Goal: Task Accomplishment & Management: Use online tool/utility

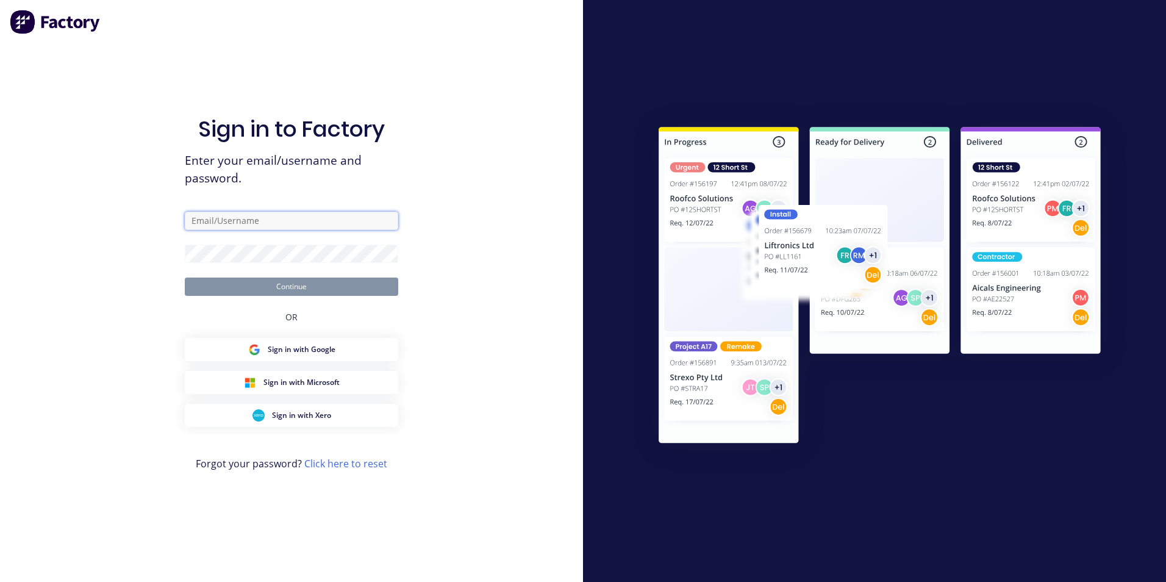
type input "[PERSON_NAME][EMAIL_ADDRESS][PERSON_NAME][DOMAIN_NAME]"
click at [260, 286] on button "Continue" at bounding box center [291, 286] width 213 height 18
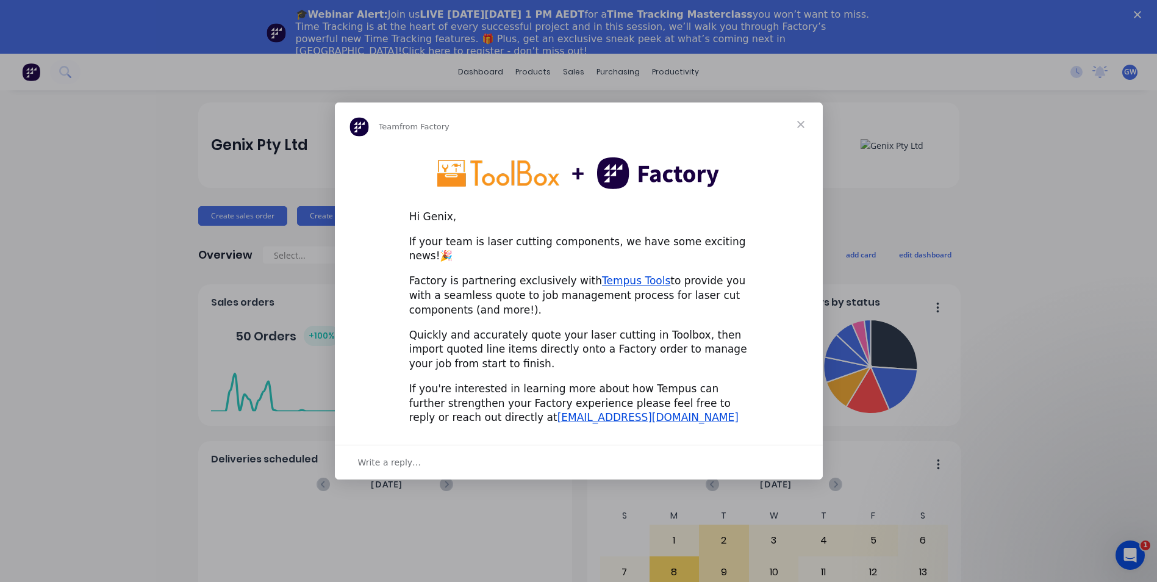
click at [799, 128] on span "Close" at bounding box center [801, 124] width 44 height 44
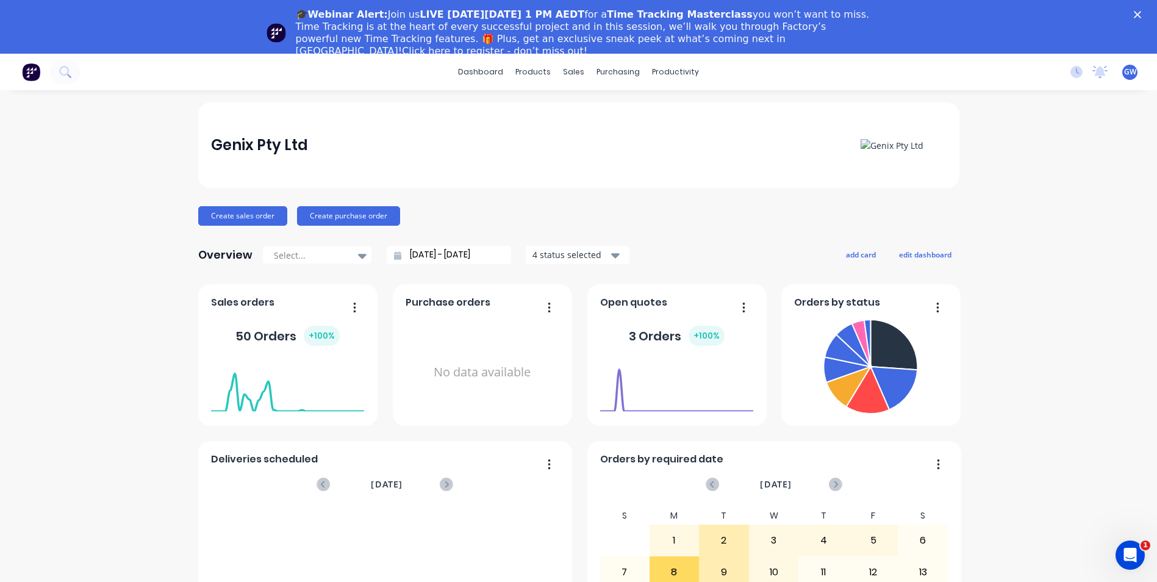
click at [575, 285] on div "Deliveries scheduled [DATE] No data available Sales orders 50 Orders + 100 % Pu…" at bounding box center [578, 511] width 761 height 455
click at [575, 424] on div "Deliveries scheduled [DATE] No data available Sales orders 50 Orders + 100 % Pu…" at bounding box center [578, 511] width 761 height 455
click at [566, 76] on div "sales" at bounding box center [574, 72] width 34 height 18
click at [693, 135] on div "Planner" at bounding box center [688, 136] width 29 height 11
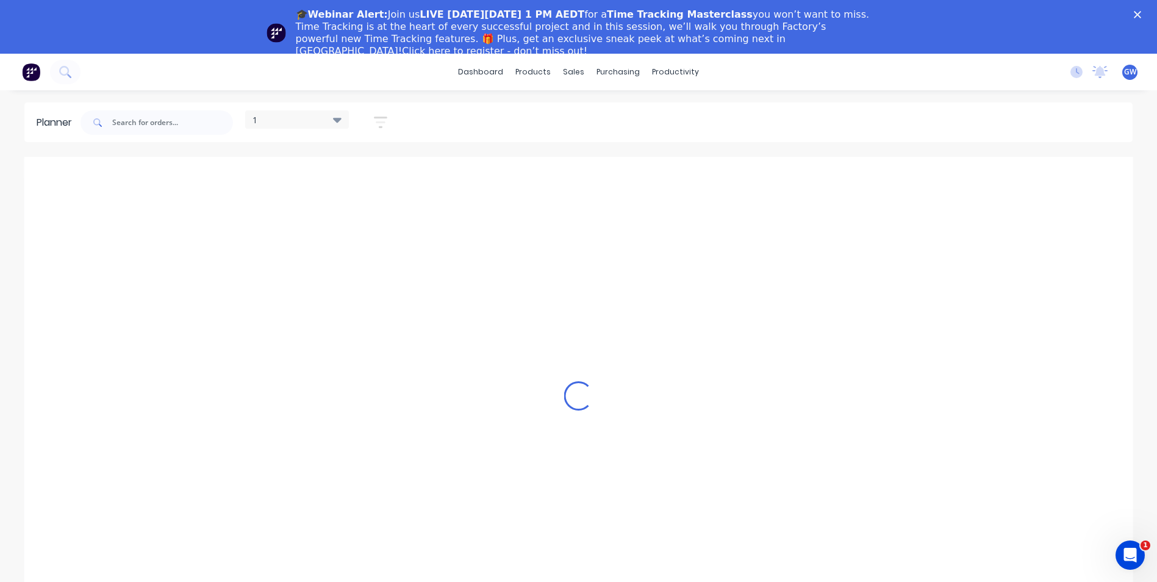
click at [675, 71] on div "productivity" at bounding box center [675, 72] width 59 height 18
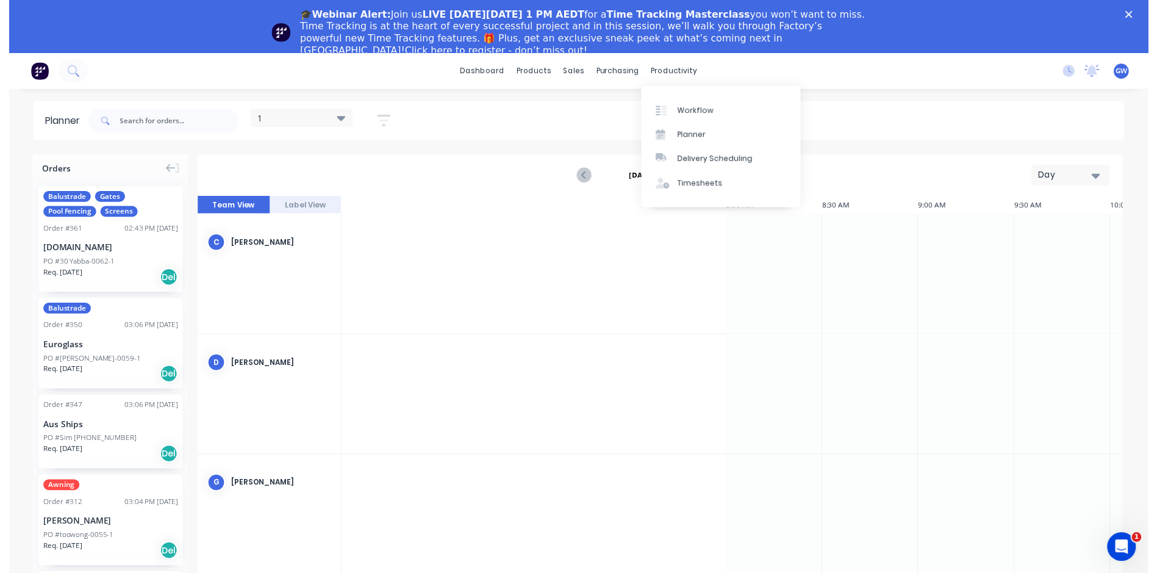
scroll to position [0, 1171]
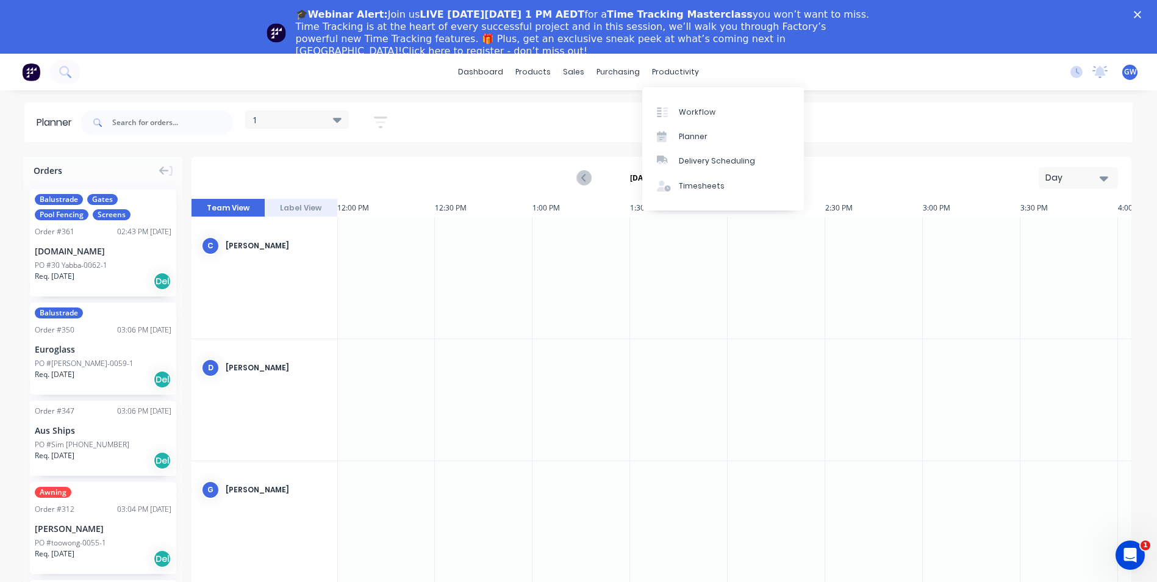
click at [688, 109] on div "Workflow" at bounding box center [697, 112] width 37 height 11
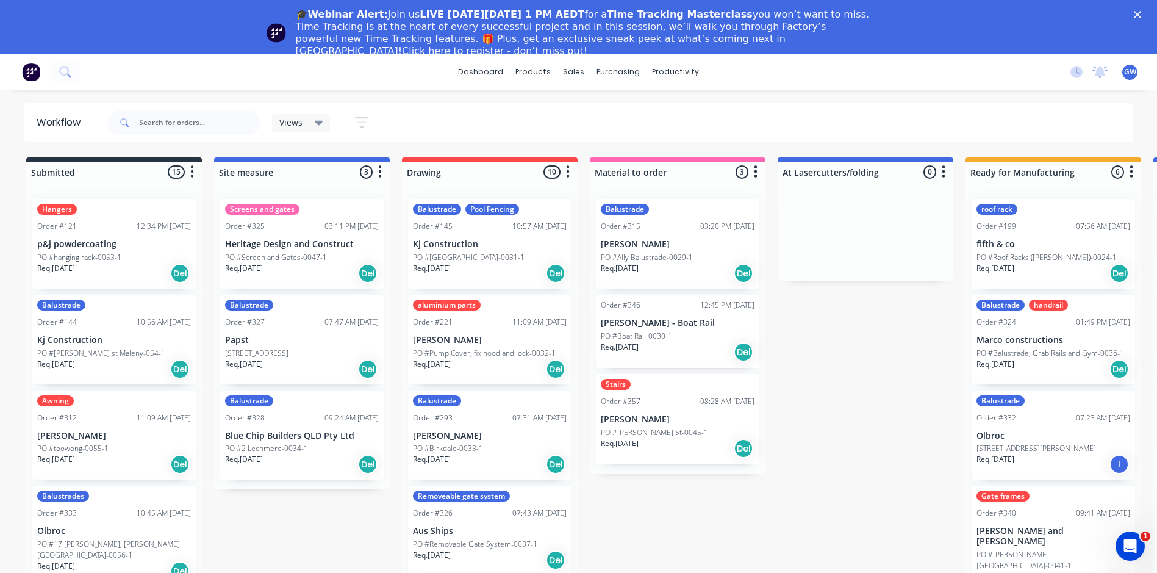
drag, startPoint x: 98, startPoint y: 478, endPoint x: 100, endPoint y: 448, distance: 30.6
click at [100, 448] on div "Hangers Order #121 12:34 PM [DATE] p&j powdercoating PO #hanging rack-0053-1 Re…" at bounding box center [114, 401] width 176 height 426
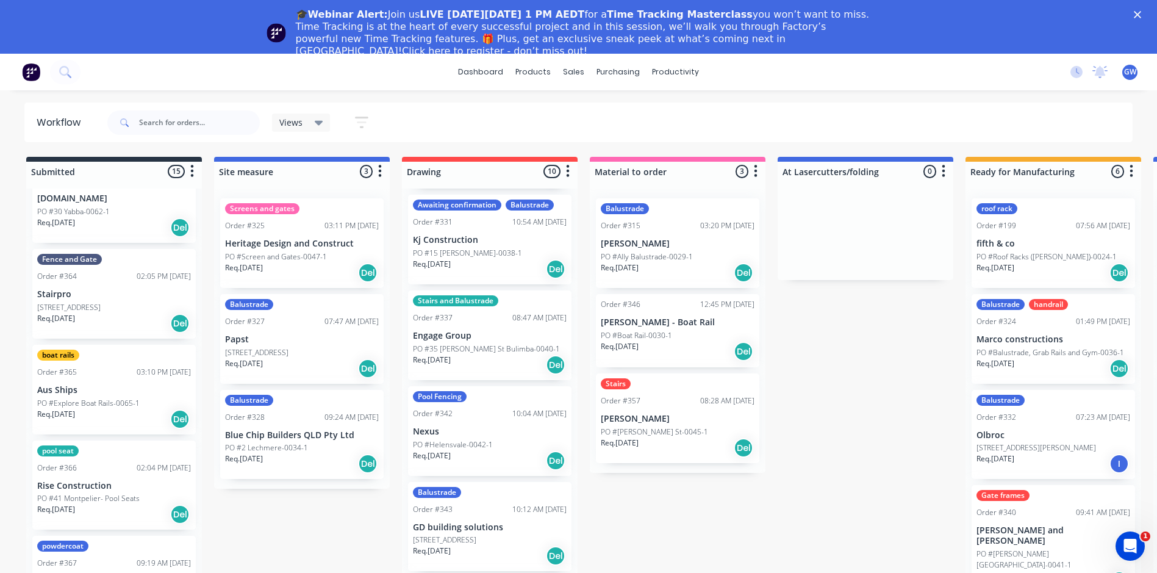
scroll to position [394, 0]
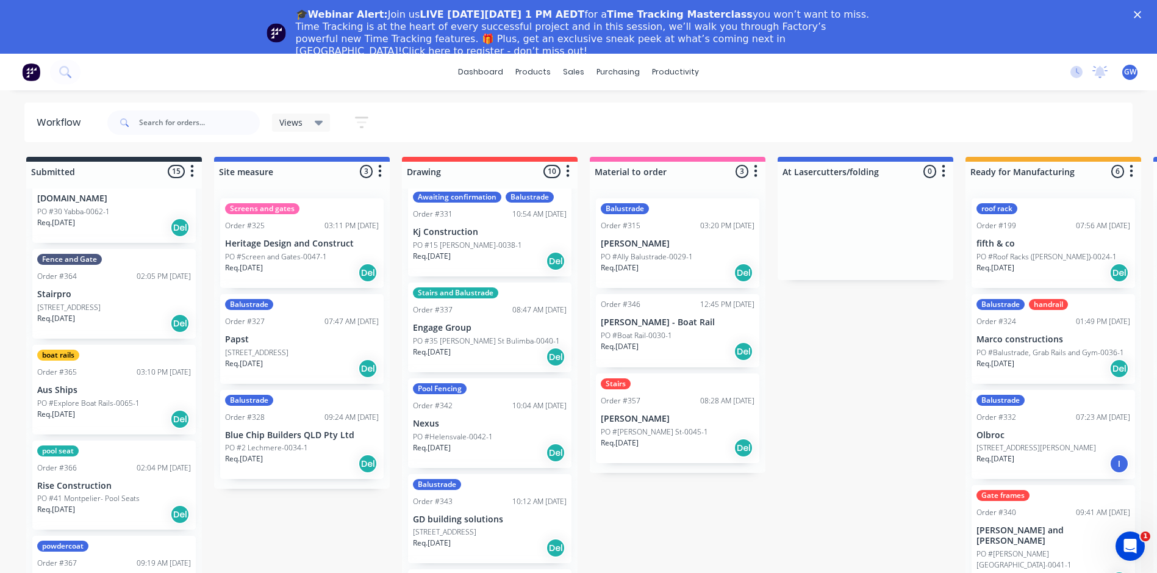
click at [466, 419] on p "Nexus" at bounding box center [490, 423] width 154 height 10
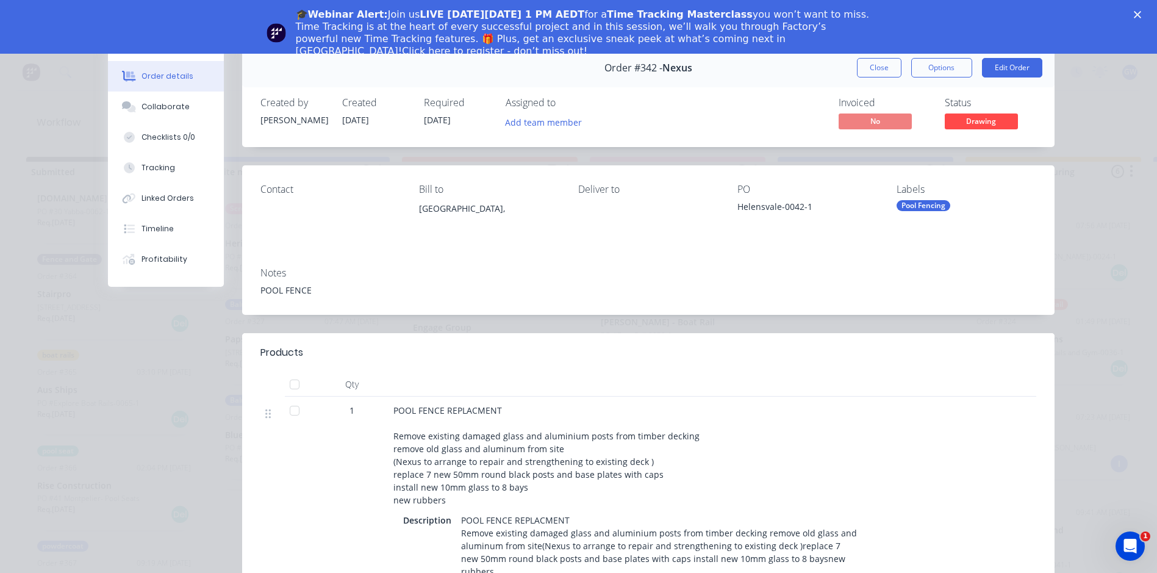
click at [304, 458] on div at bounding box center [300, 491] width 30 height 191
click at [146, 113] on button "Collaborate" at bounding box center [166, 106] width 116 height 30
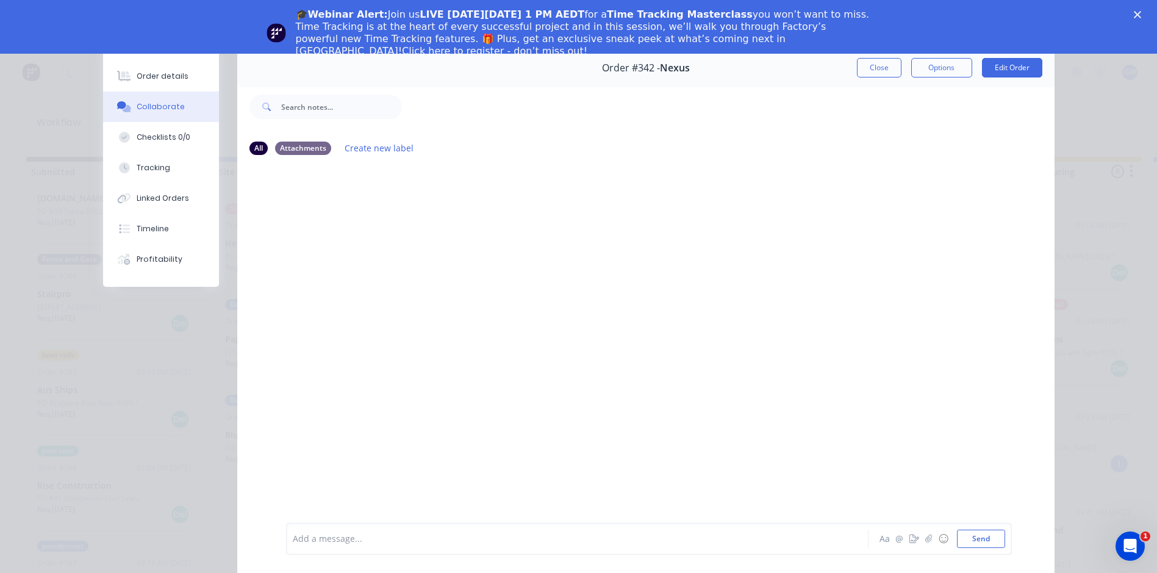
click at [526, 327] on div at bounding box center [645, 343] width 817 height 356
click at [319, 224] on div at bounding box center [645, 343] width 817 height 356
click at [166, 192] on button "Linked Orders" at bounding box center [161, 198] width 116 height 30
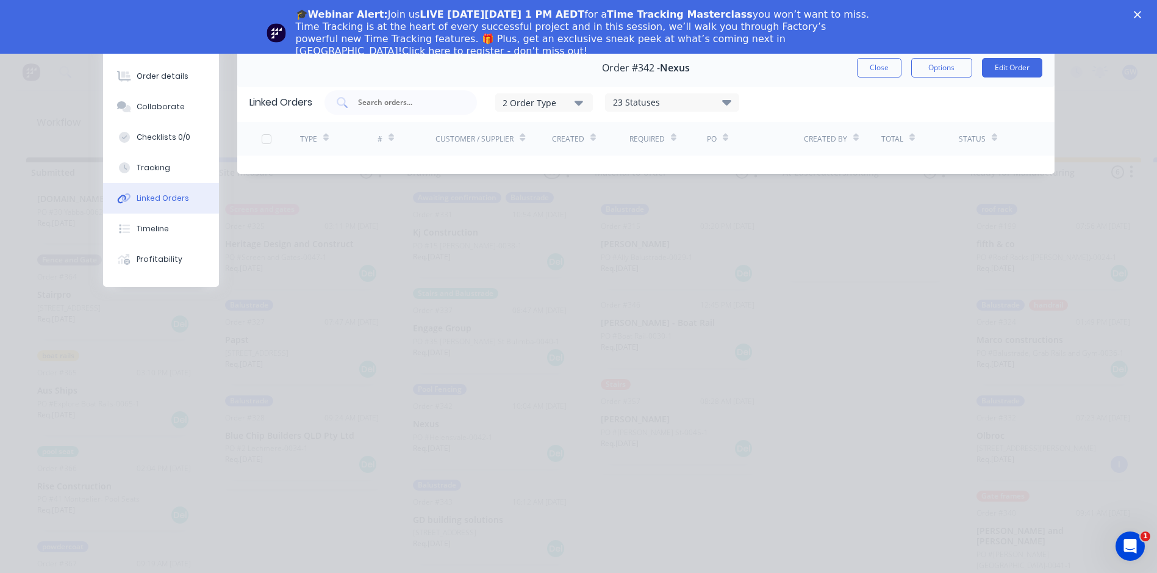
click at [148, 160] on button "Tracking" at bounding box center [161, 167] width 116 height 30
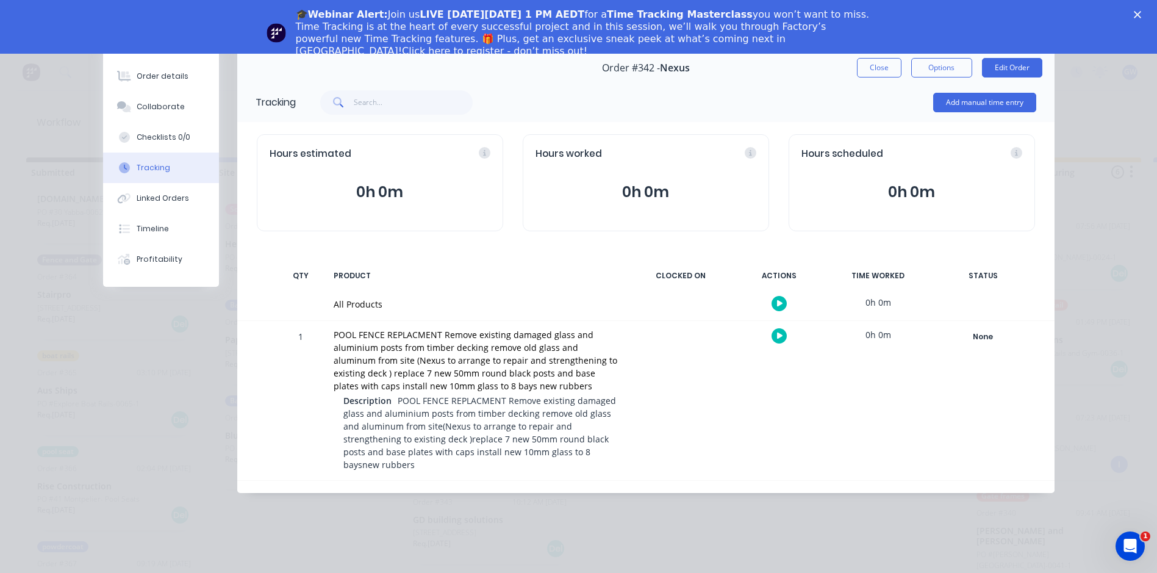
click at [141, 129] on button "Checklists 0/0" at bounding box center [161, 137] width 116 height 30
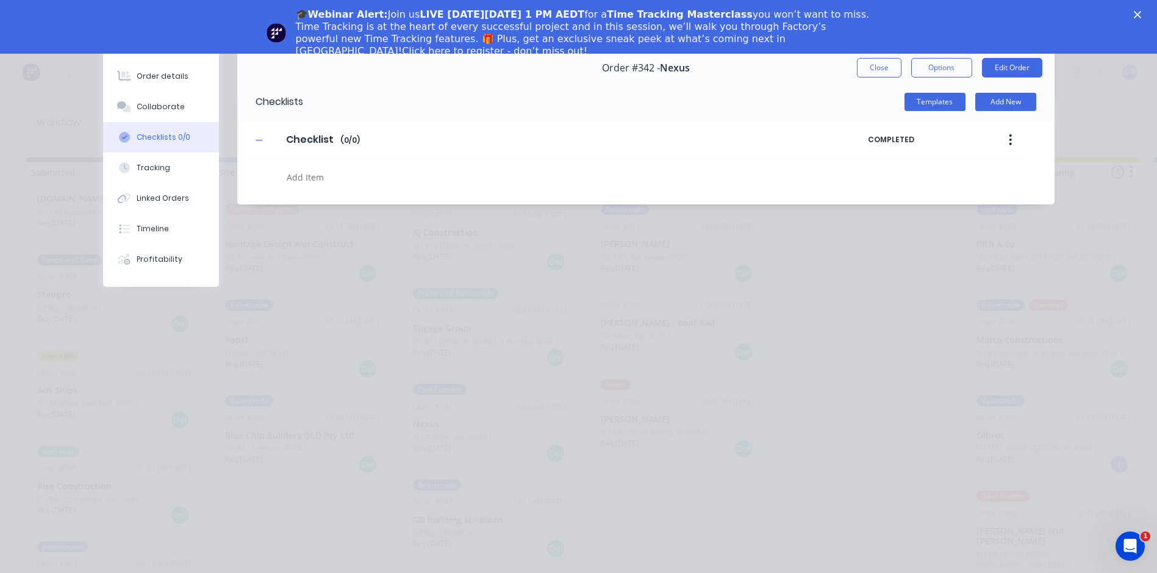
click at [140, 105] on div "Collaborate" at bounding box center [161, 106] width 48 height 11
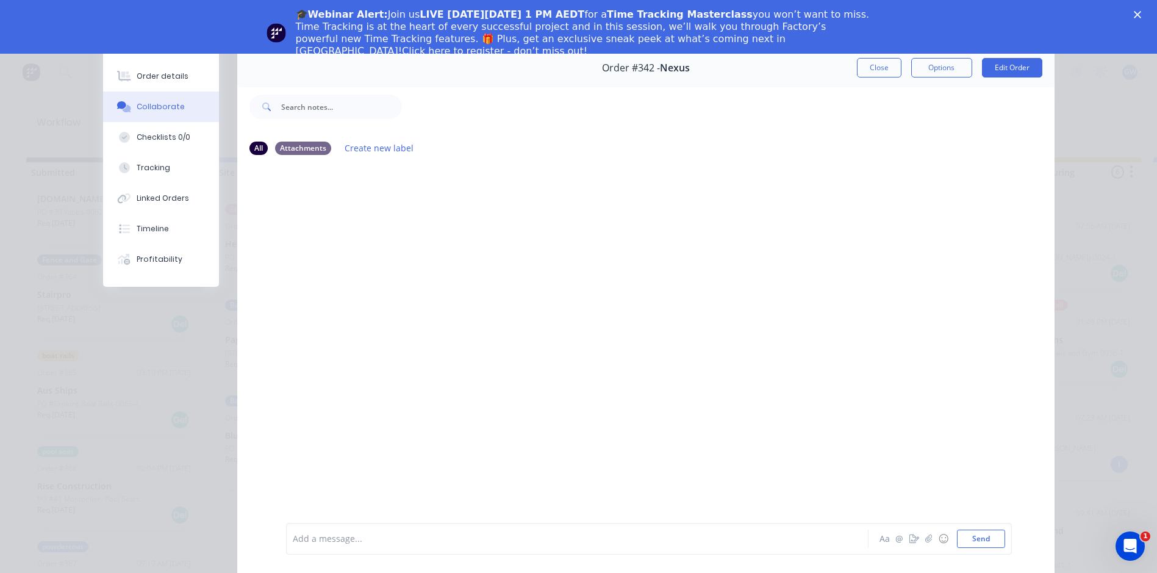
click at [387, 262] on div at bounding box center [645, 343] width 817 height 356
click at [275, 149] on div "Attachments" at bounding box center [303, 147] width 56 height 13
click at [377, 247] on div at bounding box center [645, 343] width 817 height 356
click at [137, 75] on div "Order details" at bounding box center [163, 76] width 52 height 11
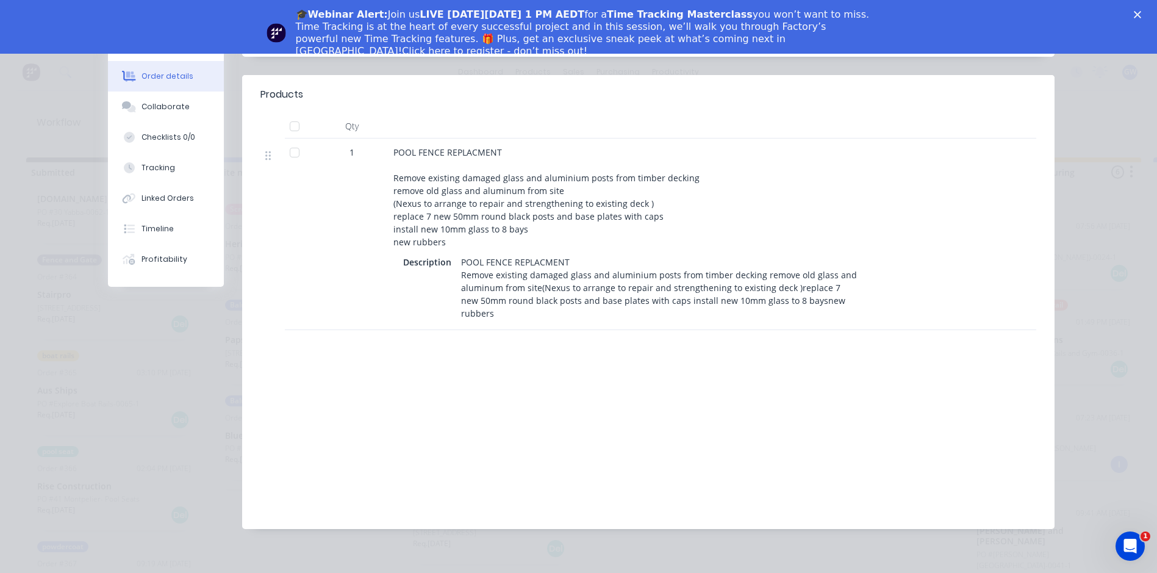
scroll to position [52, 0]
drag, startPoint x: 484, startPoint y: 384, endPoint x: 485, endPoint y: 377, distance: 6.8
click at [484, 383] on div "Labour $0.00 Sub total $9,560.00 Margin $1,912.00 ( 20.00 %) Tax $956.00 Total …" at bounding box center [648, 439] width 776 height 141
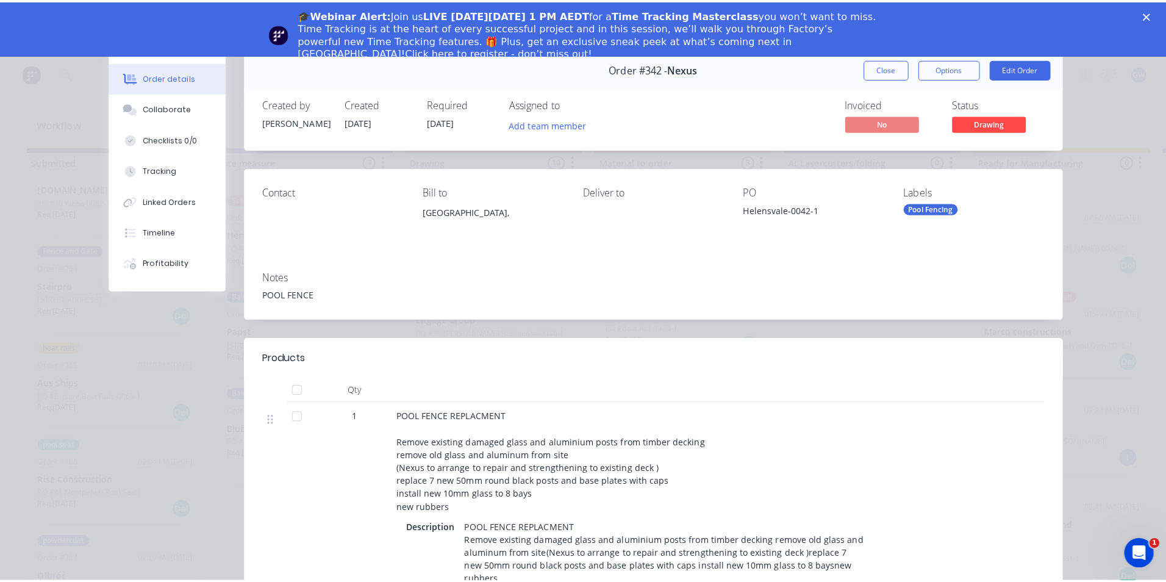
scroll to position [0, 0]
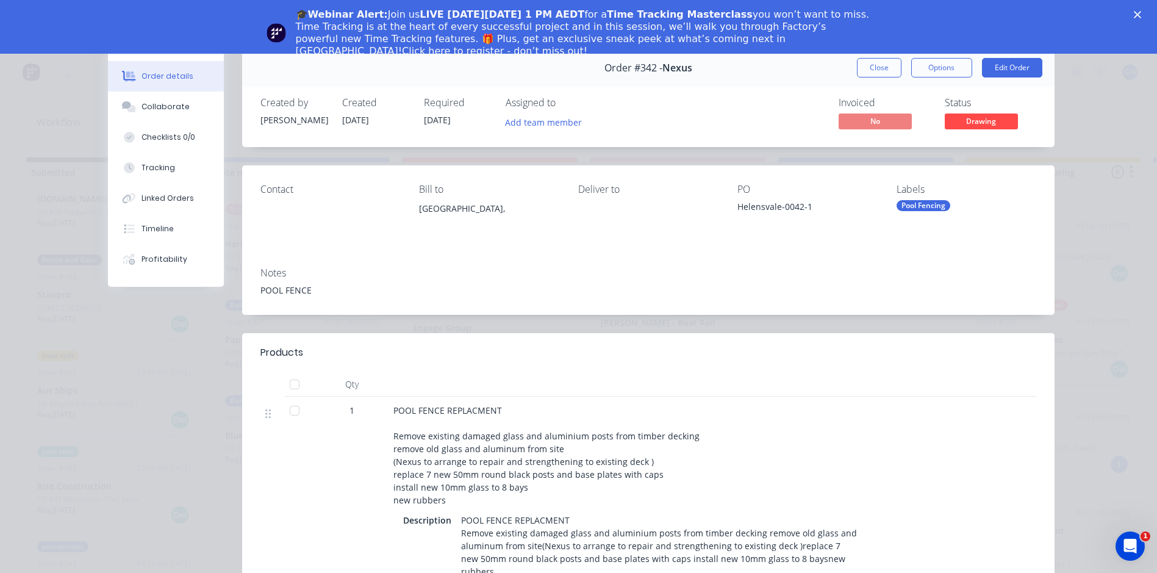
click at [162, 69] on button "Order details" at bounding box center [166, 76] width 116 height 30
click at [171, 69] on button "Order details" at bounding box center [166, 76] width 116 height 30
click at [1143, 10] on div "🎓Webinar Alert: Join us LIVE [DATE][DATE] 1 PM AEDT for a Time Tracking Masterc…" at bounding box center [578, 33] width 1157 height 56
click at [1141, 13] on icon "Close" at bounding box center [1136, 14] width 7 height 7
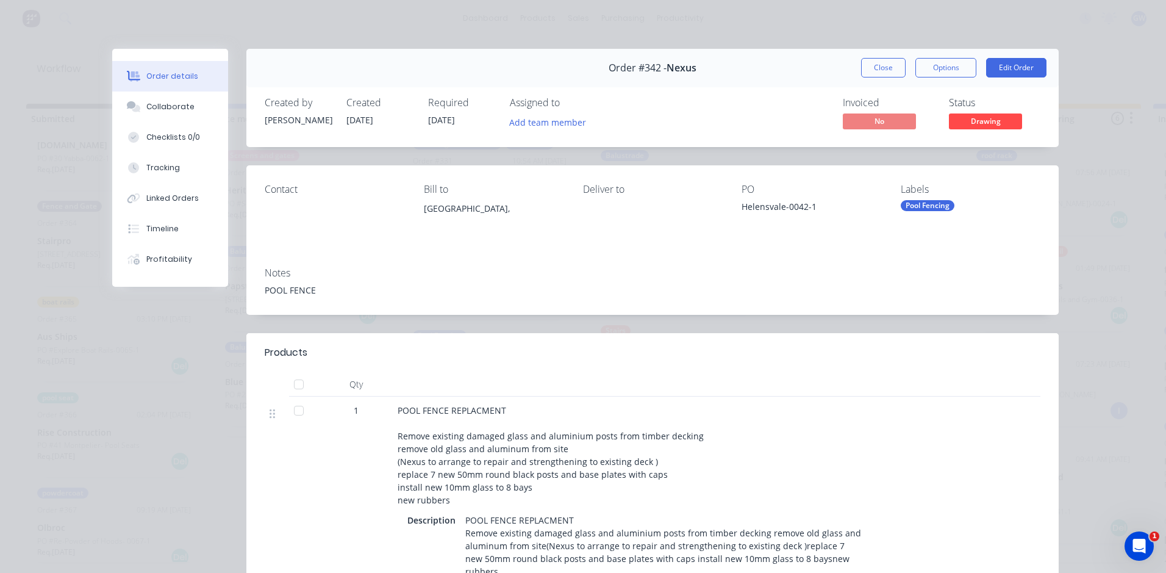
click at [868, 63] on button "Close" at bounding box center [883, 68] width 45 height 20
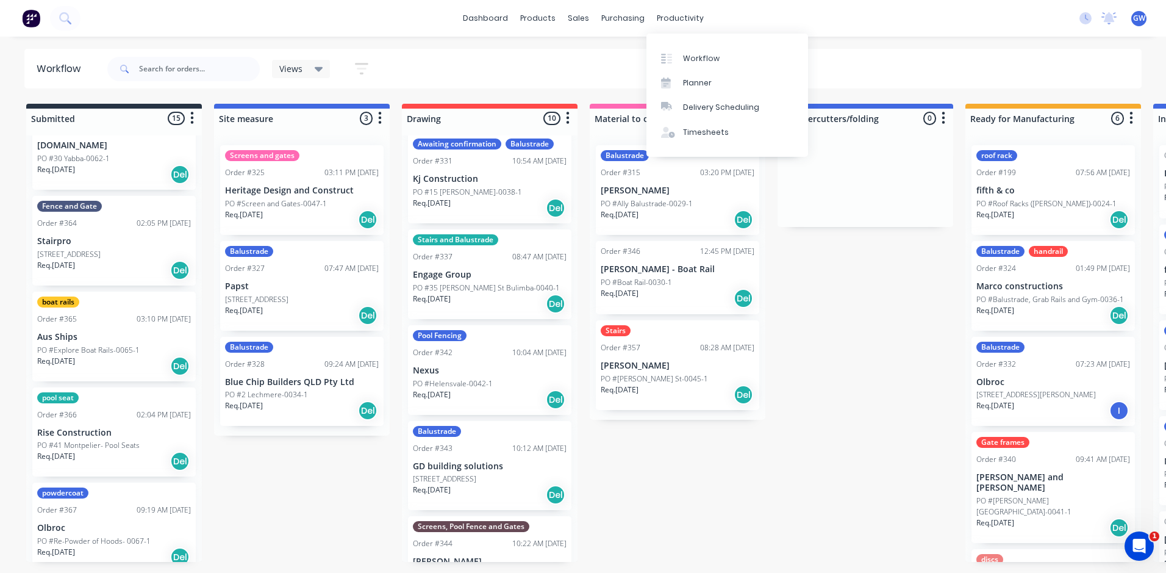
click at [702, 88] on link "Planner" at bounding box center [727, 83] width 162 height 24
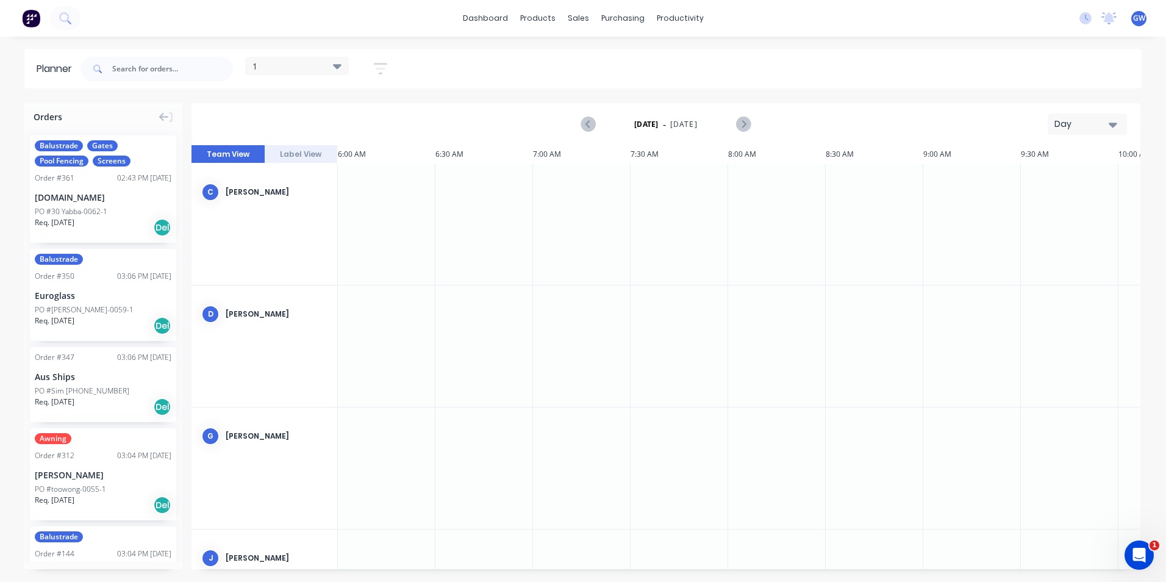
scroll to position [0, 1171]
